Goal: Information Seeking & Learning: Learn about a topic

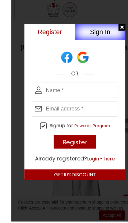
scroll to position [144, 0]
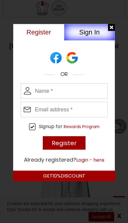
click at [109, 29] on div at bounding box center [111, 27] width 7 height 7
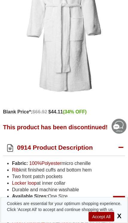
scroll to position [298, 0]
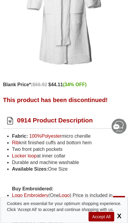
click at [89, 103] on div "This product has been discontinued!" at bounding box center [64, 101] width 122 height 15
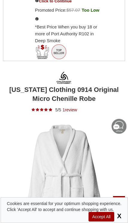
scroll to position [90, 0]
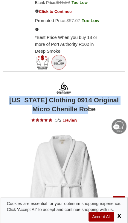
copy h1 "[US_STATE] Clothing 0914 Original Micro Chenille Robe"
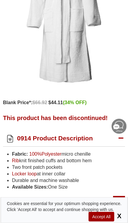
scroll to position [267, 0]
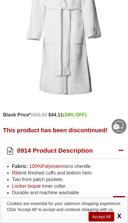
click at [105, 216] on span "Accept All" at bounding box center [101, 217] width 25 height 10
click at [103, 216] on span "Accept All" at bounding box center [101, 217] width 25 height 10
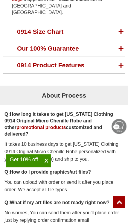
scroll to position [357, 0]
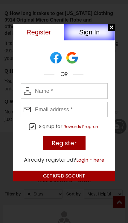
click at [111, 29] on div at bounding box center [111, 27] width 7 height 7
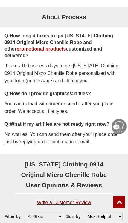
scroll to position [377, 0]
